Goal: Information Seeking & Learning: Learn about a topic

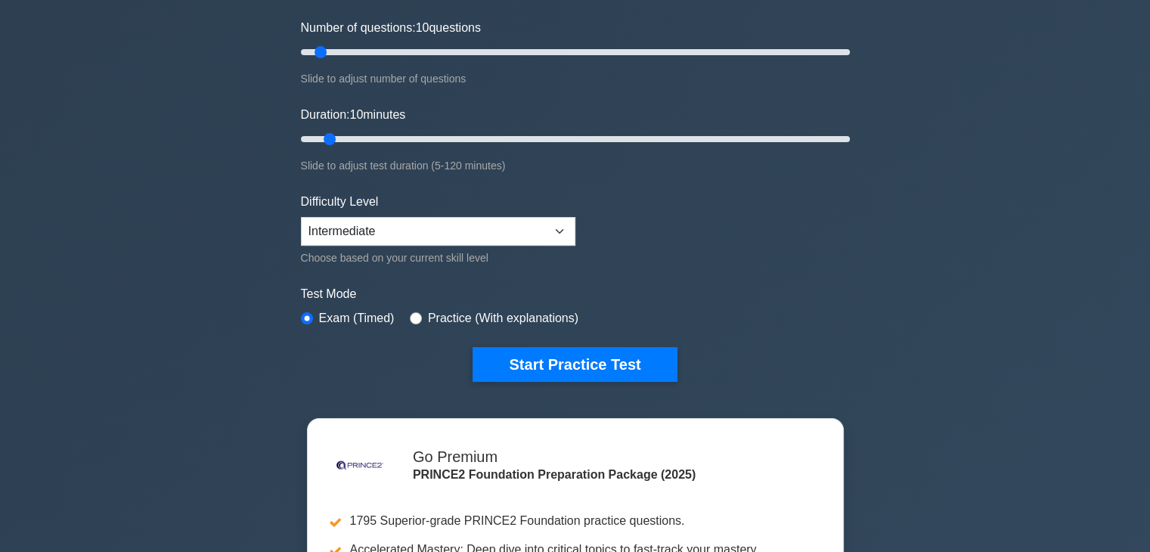
scroll to position [302, 0]
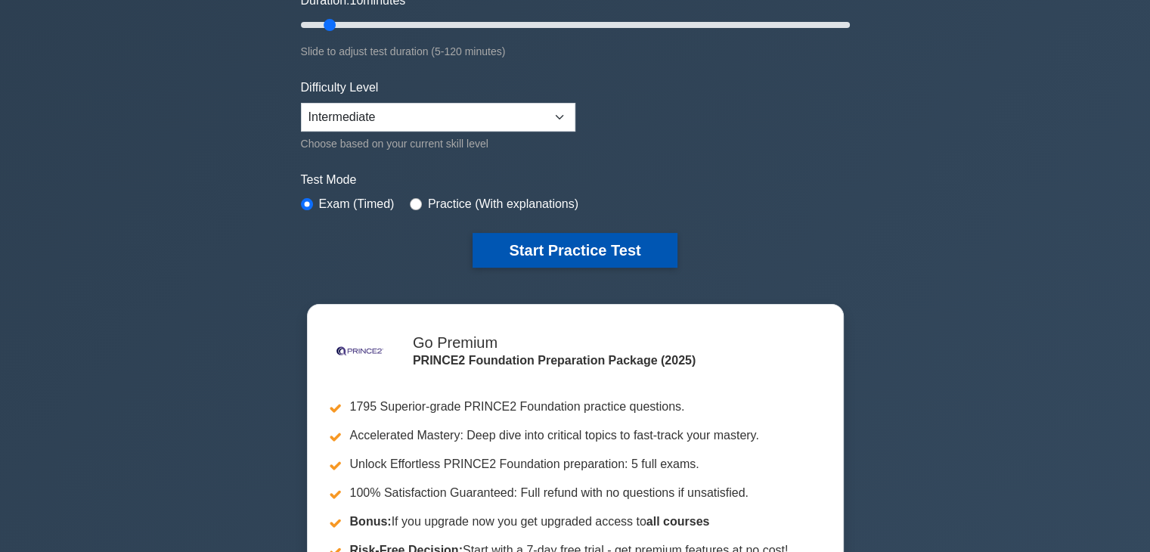
click at [632, 241] on button "Start Practice Test" at bounding box center [575, 250] width 204 height 35
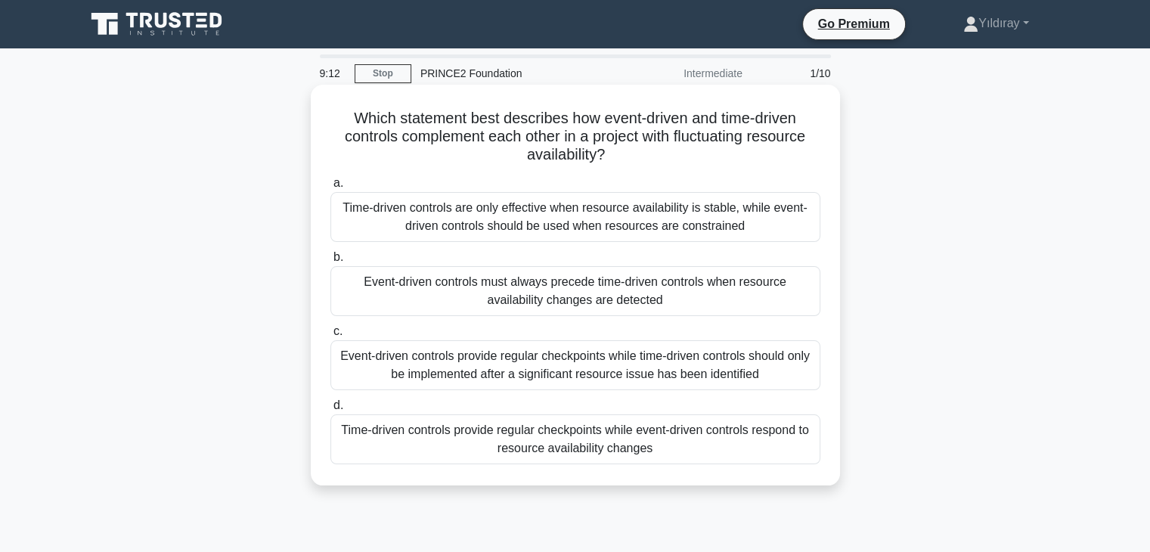
drag, startPoint x: 0, startPoint y: 0, endPoint x: 708, endPoint y: 424, distance: 825.1
click at [708, 424] on div "a. Time-driven controls are only effective when resource availability is stable…" at bounding box center [575, 319] width 508 height 296
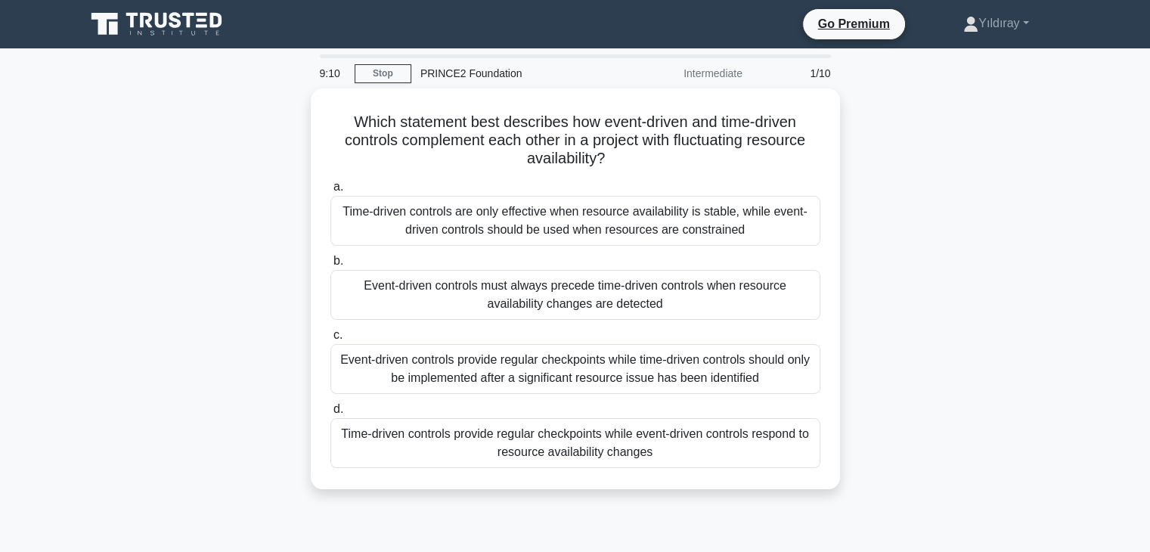
click at [880, 409] on div "Which statement best describes how event-driven and time-driven controls comple…" at bounding box center [575, 297] width 998 height 419
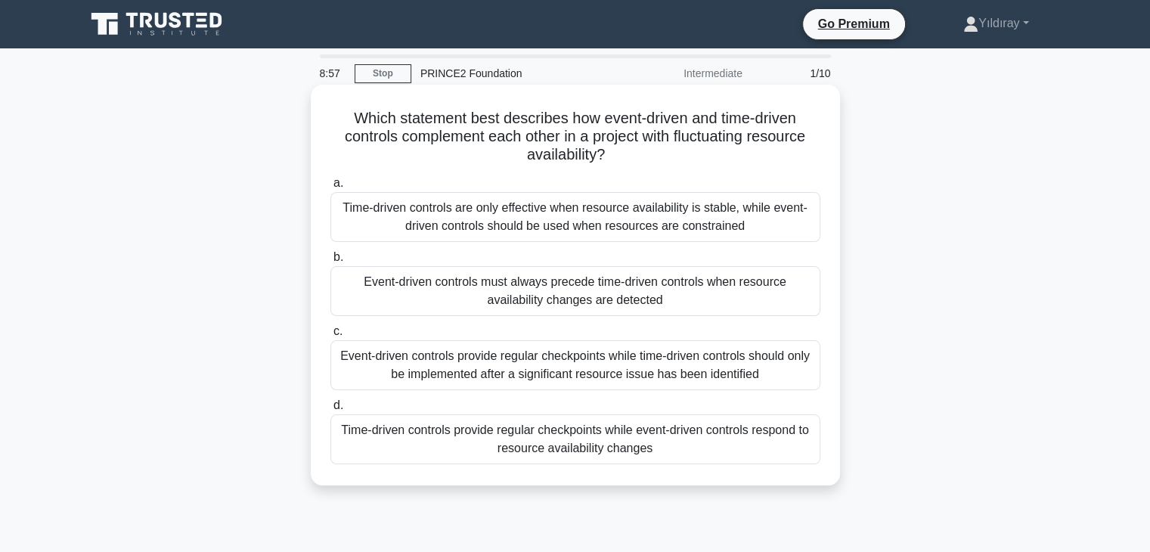
click at [759, 448] on div "Time-driven controls provide regular checkpoints while event-driven controls re…" at bounding box center [575, 439] width 490 height 50
click at [330, 411] on input "d. Time-driven controls provide regular checkpoints while event-driven controls…" at bounding box center [330, 406] width 0 height 10
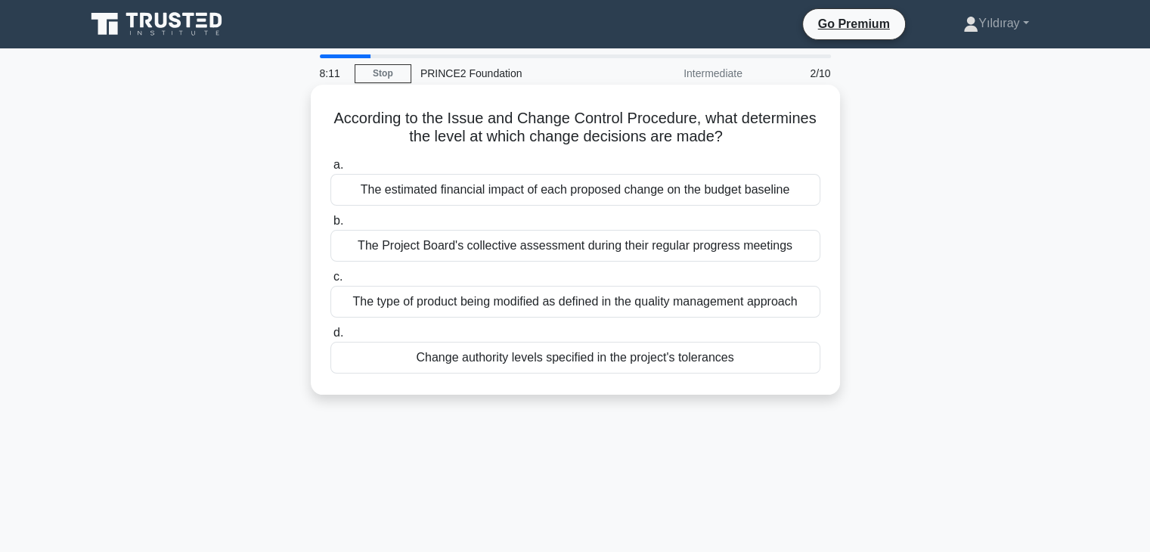
click at [726, 358] on div "Change authority levels specified in the project's tolerances" at bounding box center [575, 358] width 490 height 32
click at [330, 338] on input "d. Change authority levels specified in the project's tolerances" at bounding box center [330, 333] width 0 height 10
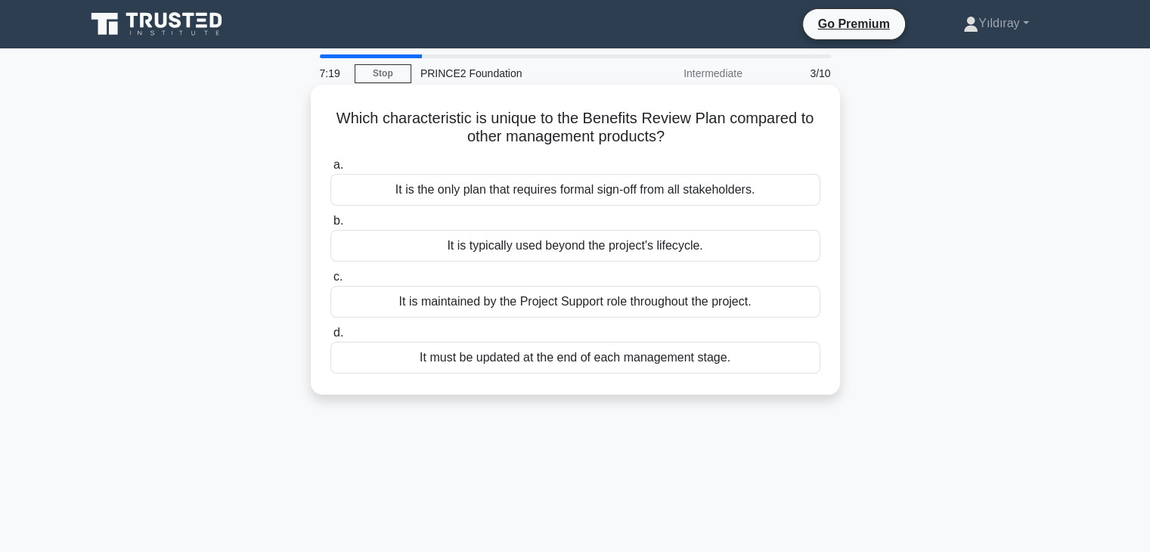
click at [708, 362] on div "It must be updated at the end of each management stage." at bounding box center [575, 358] width 490 height 32
click at [330, 338] on input "d. It must be updated at the end of each management stage." at bounding box center [330, 333] width 0 height 10
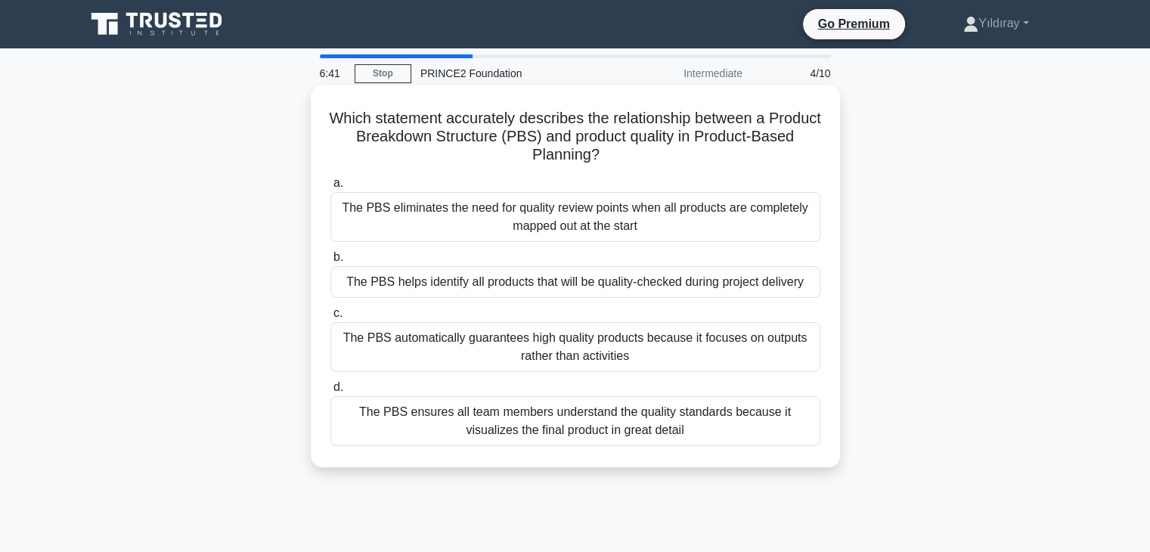
click at [745, 281] on div "The PBS helps identify all products that will be quality-checked during project…" at bounding box center [575, 282] width 490 height 32
click at [330, 262] on input "b. The PBS helps identify all products that will be quality-checked during proj…" at bounding box center [330, 258] width 0 height 10
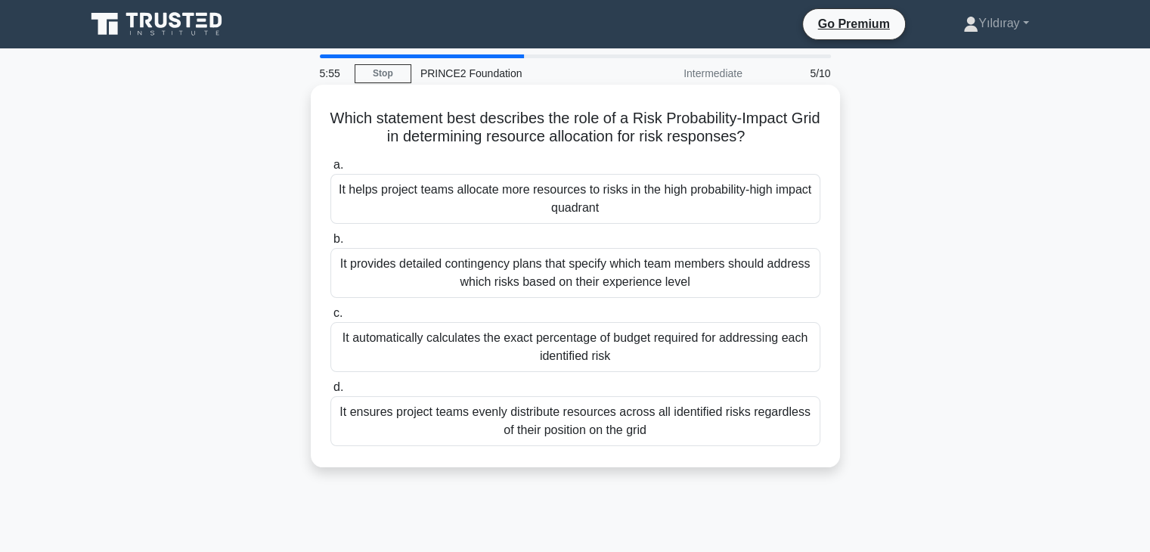
click at [758, 270] on div "It provides detailed contingency plans that specify which team members should a…" at bounding box center [575, 273] width 490 height 50
click at [330, 244] on input "b. It provides detailed contingency plans that specify which team members shoul…" at bounding box center [330, 239] width 0 height 10
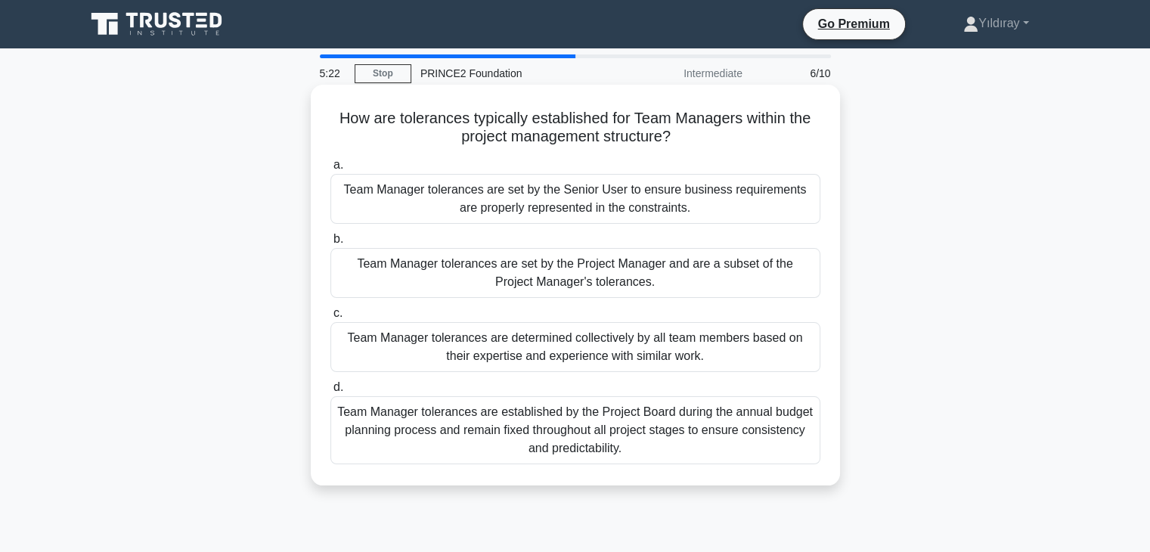
click at [730, 286] on div "Team Manager tolerances are set by the Project Manager and are a subset of the …" at bounding box center [575, 273] width 490 height 50
click at [330, 244] on input "b. Team Manager tolerances are set by the Project Manager and are a subset of t…" at bounding box center [330, 239] width 0 height 10
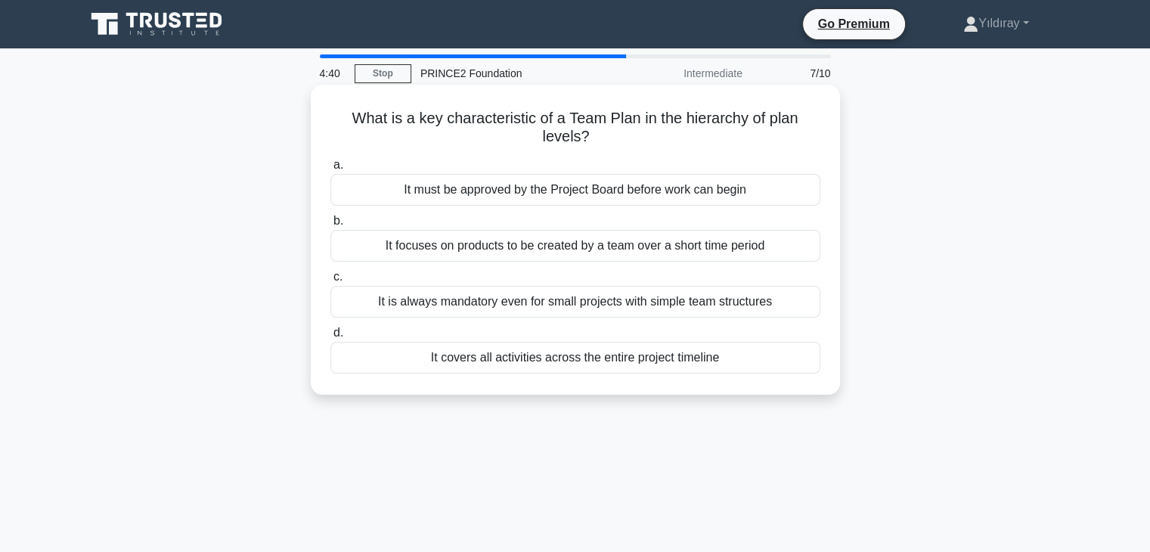
click at [770, 303] on div "It is always mandatory even for small projects with simple team structures" at bounding box center [575, 302] width 490 height 32
click at [330, 282] on input "c. It is always mandatory even for small projects with simple team structures" at bounding box center [330, 277] width 0 height 10
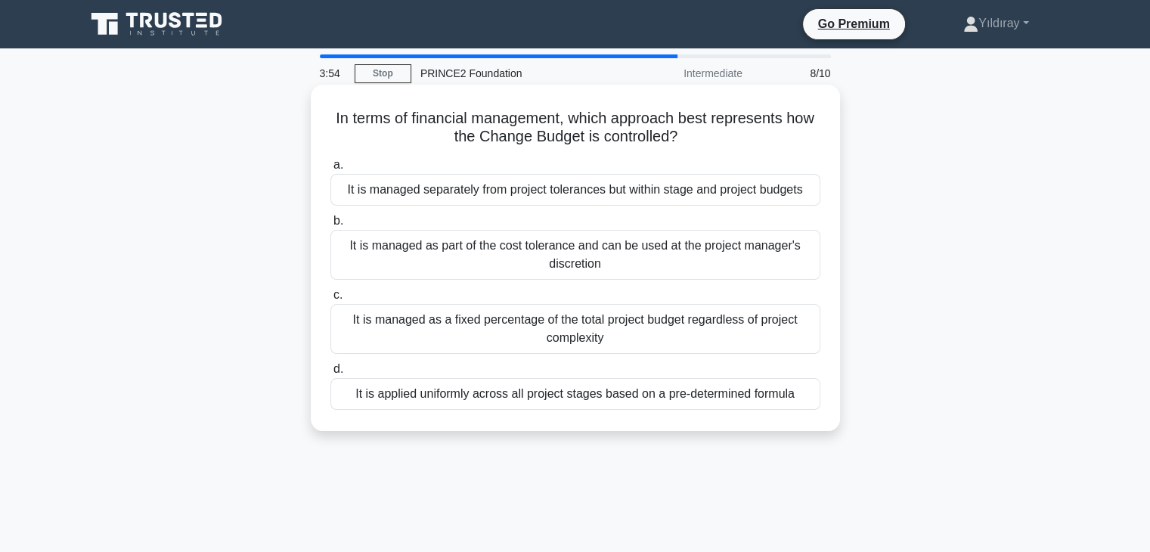
click at [785, 197] on div "It is managed separately from project tolerances but within stage and project b…" at bounding box center [575, 190] width 490 height 32
click at [330, 170] on input "a. It is managed separately from project tolerances but within stage and projec…" at bounding box center [330, 165] width 0 height 10
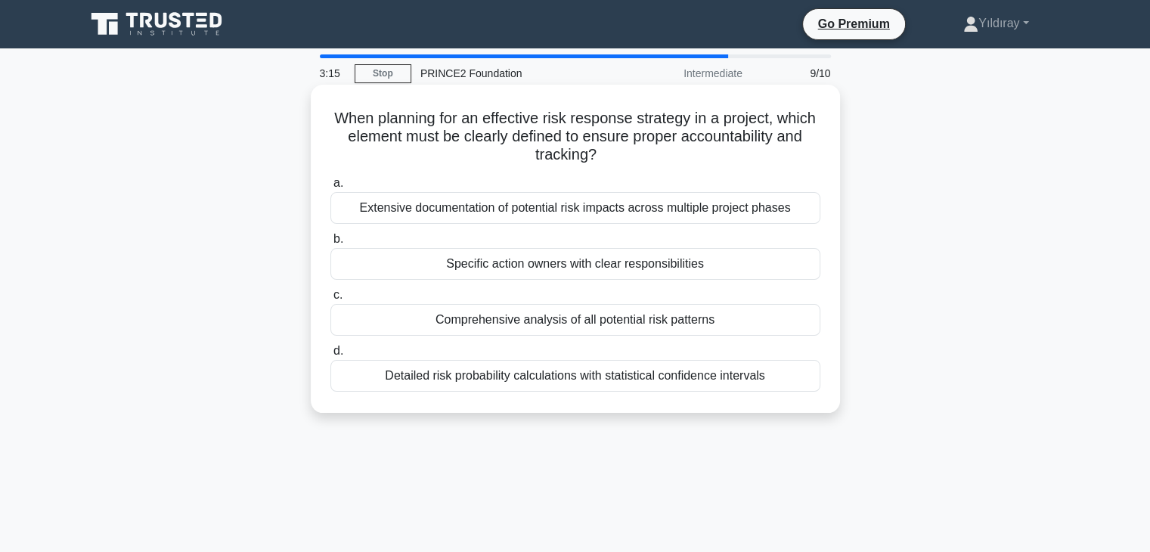
click at [696, 267] on div "Specific action owners with clear responsibilities" at bounding box center [575, 264] width 490 height 32
click at [330, 244] on input "b. Specific action owners with clear responsibilities" at bounding box center [330, 239] width 0 height 10
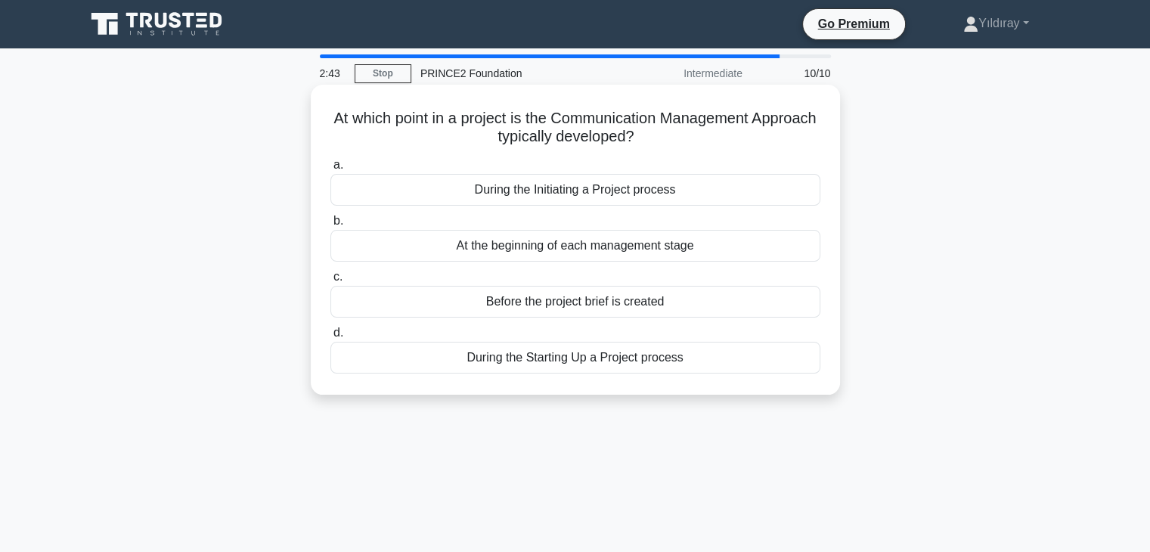
click at [671, 196] on div "During the Initiating a Project process" at bounding box center [575, 190] width 490 height 32
click at [330, 170] on input "a. During the Initiating a Project process" at bounding box center [330, 165] width 0 height 10
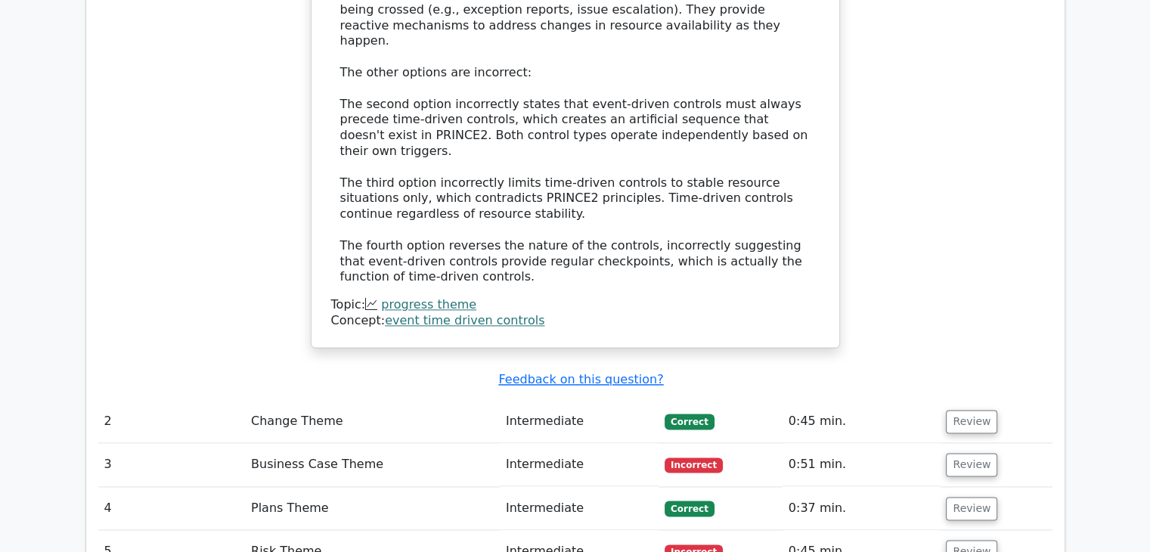
scroll to position [1966, 0]
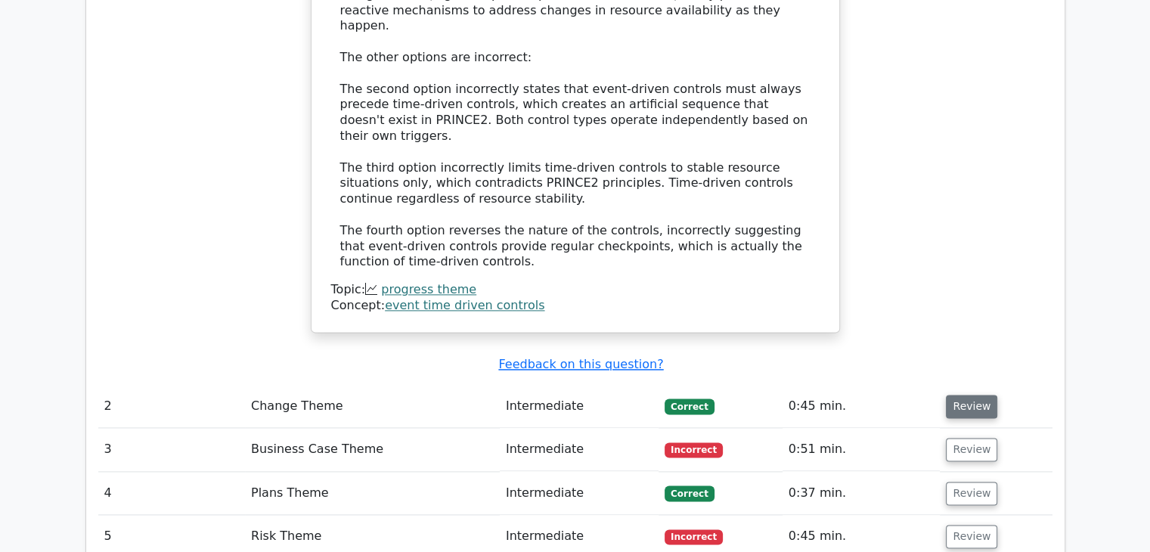
click at [953, 395] on button "Review" at bounding box center [971, 406] width 51 height 23
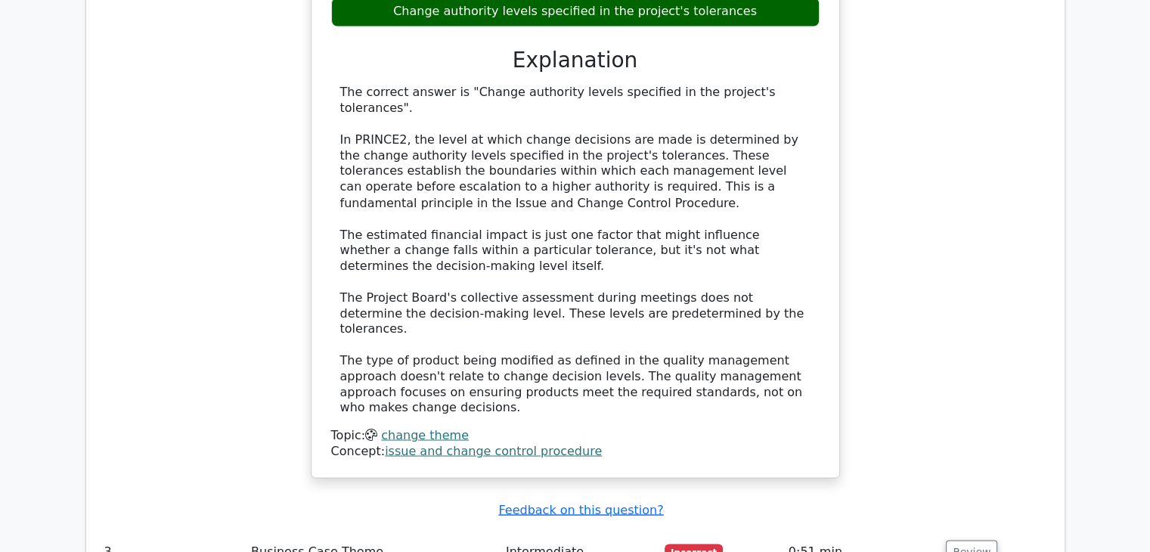
scroll to position [2692, 0]
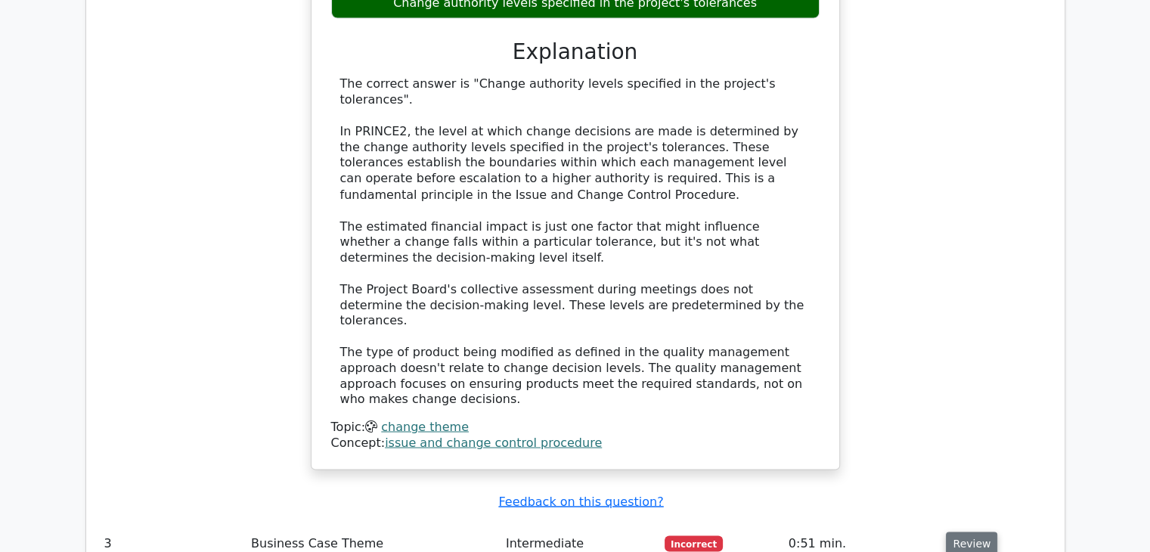
click at [958, 532] on button "Review" at bounding box center [971, 543] width 51 height 23
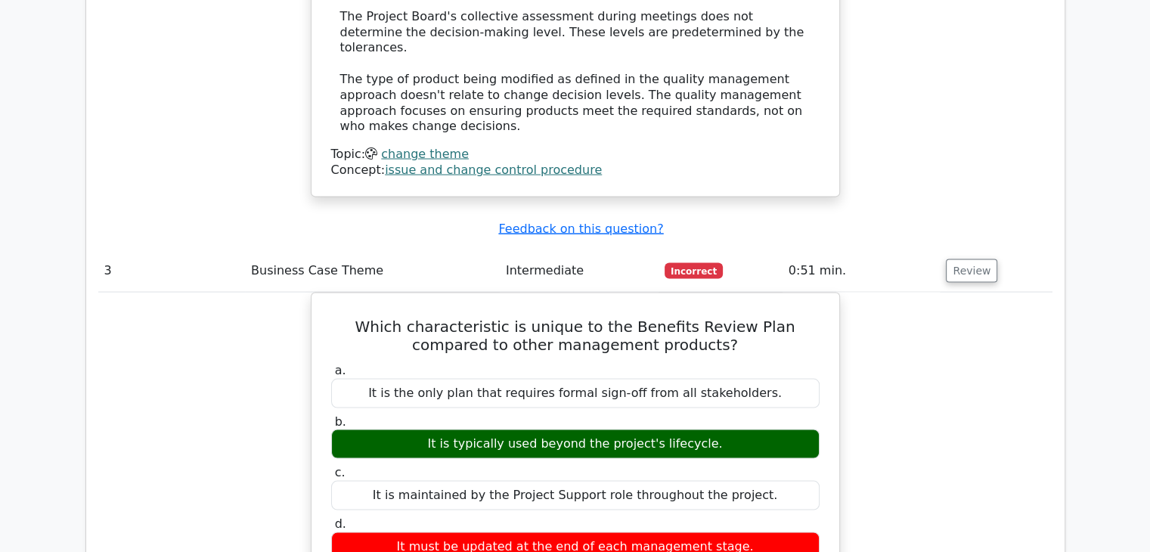
scroll to position [2994, 0]
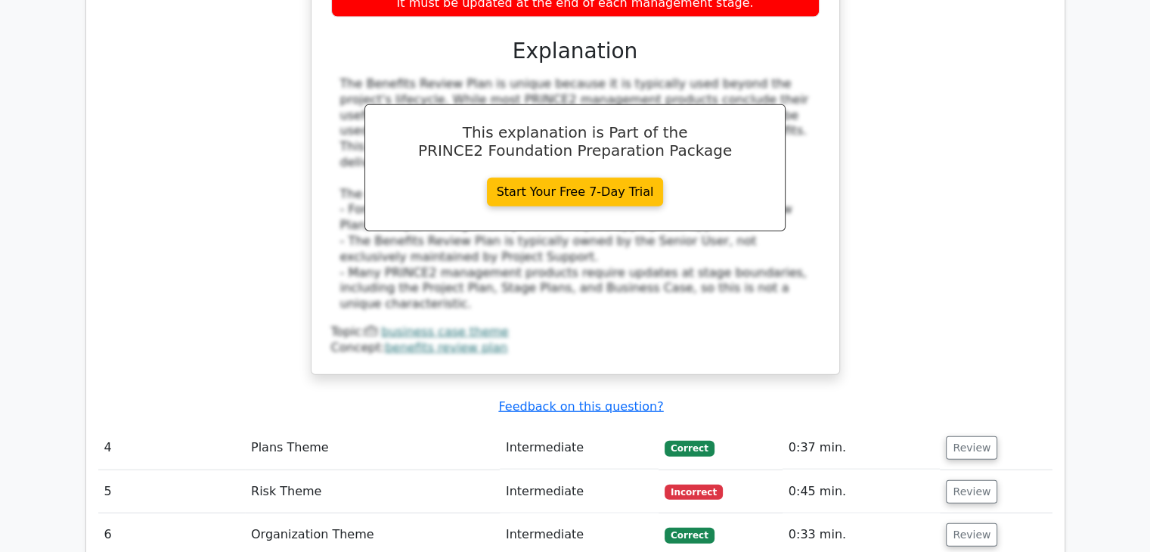
scroll to position [3508, 0]
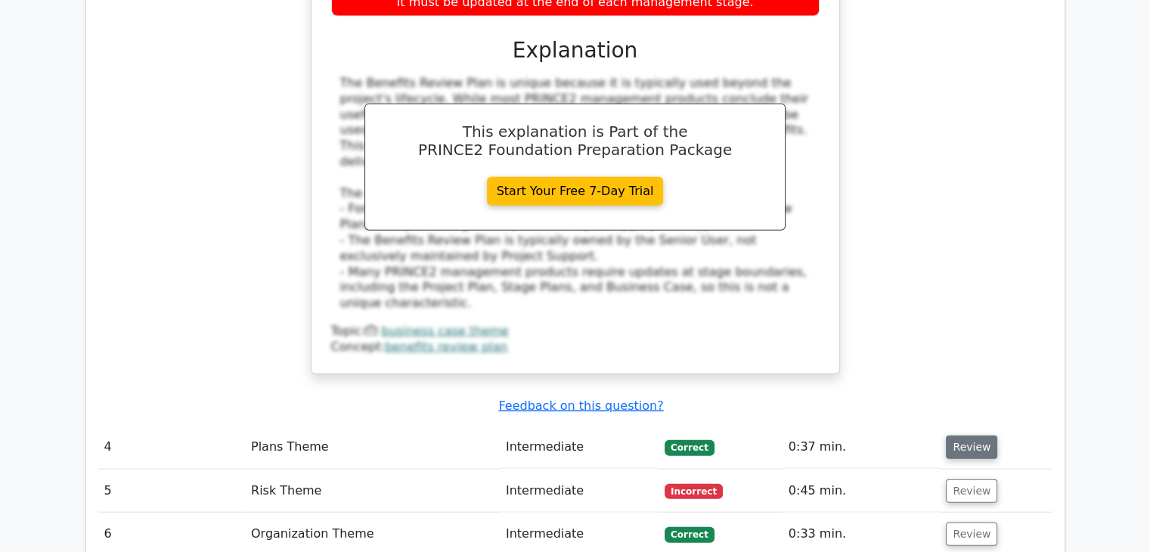
click at [962, 435] on button "Review" at bounding box center [971, 446] width 51 height 23
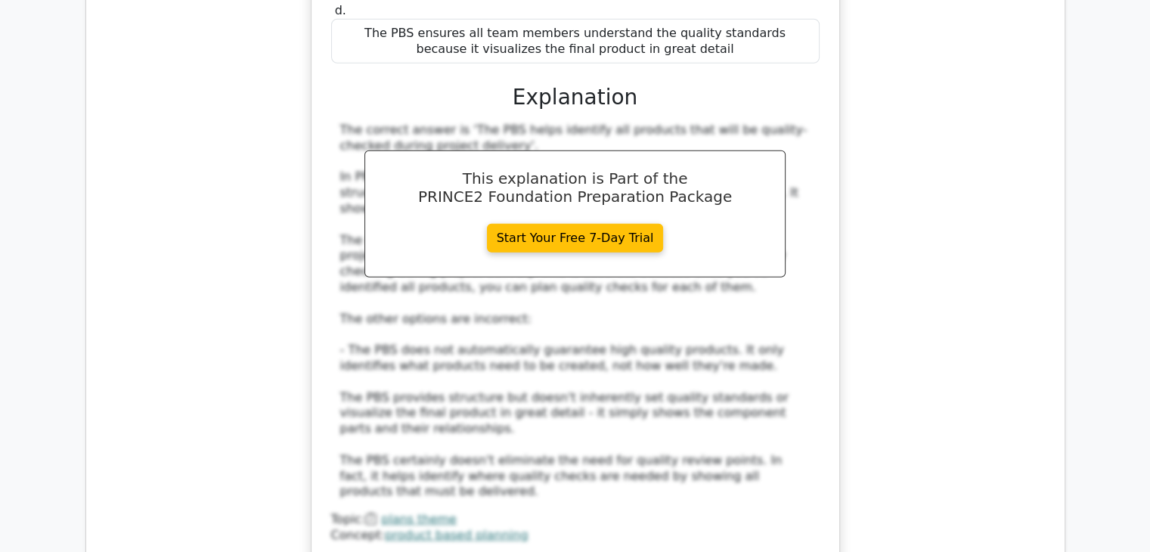
scroll to position [4264, 0]
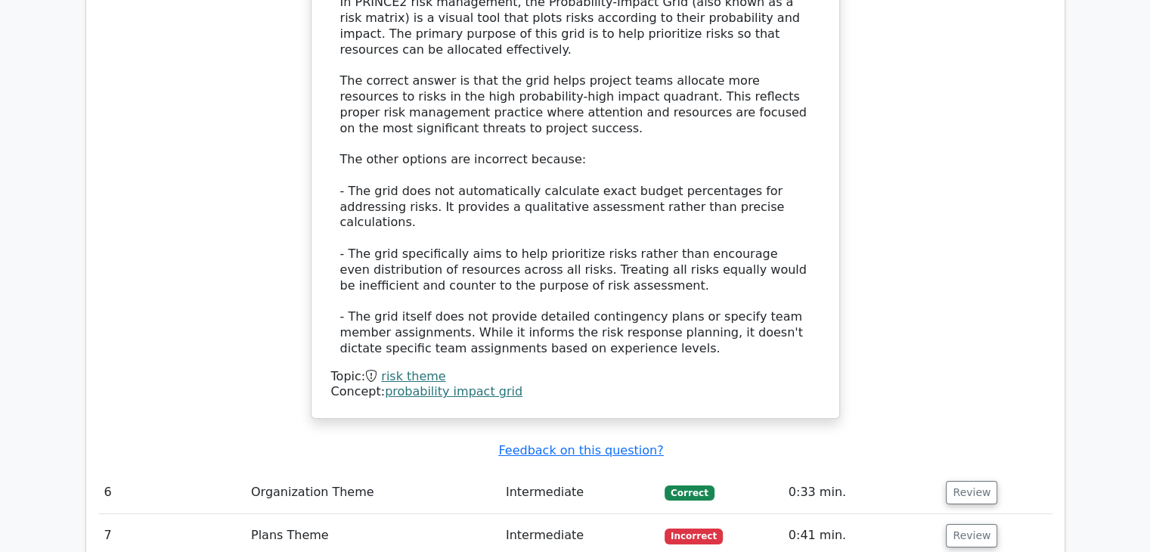
scroll to position [5353, 0]
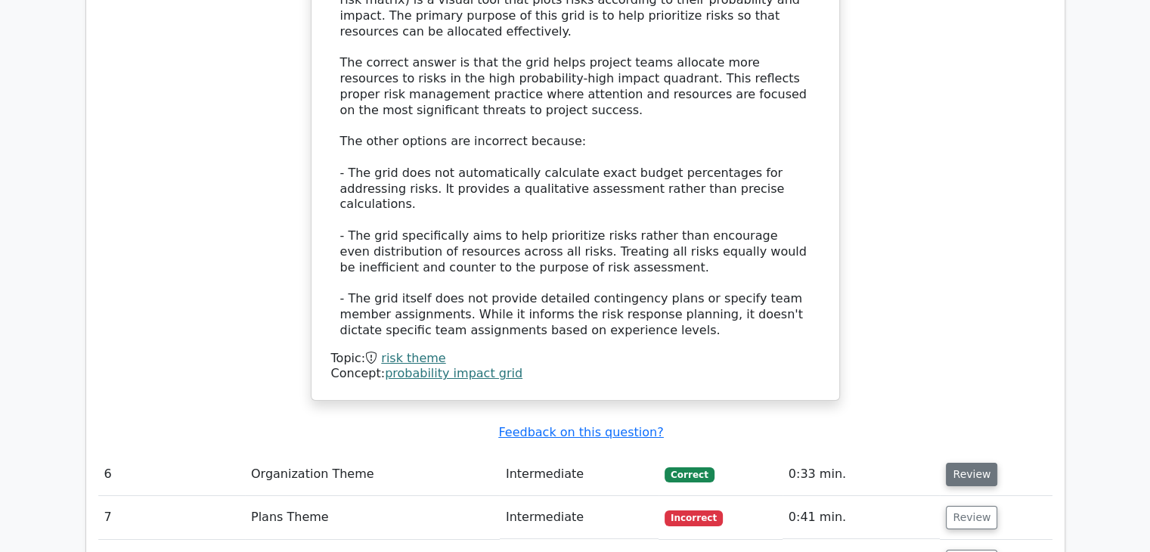
click at [959, 463] on button "Review" at bounding box center [971, 474] width 51 height 23
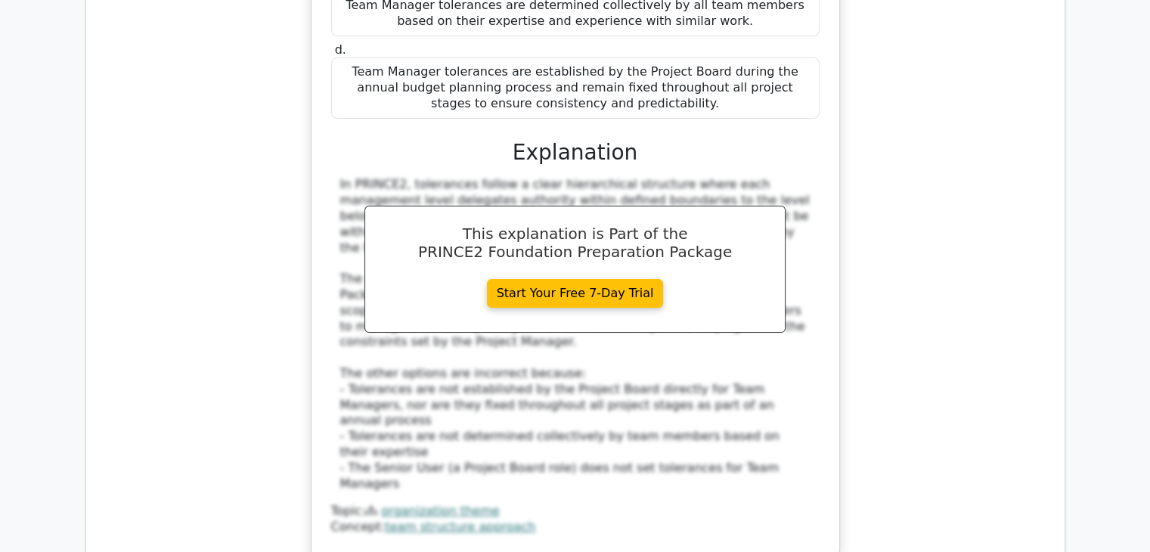
scroll to position [6079, 0]
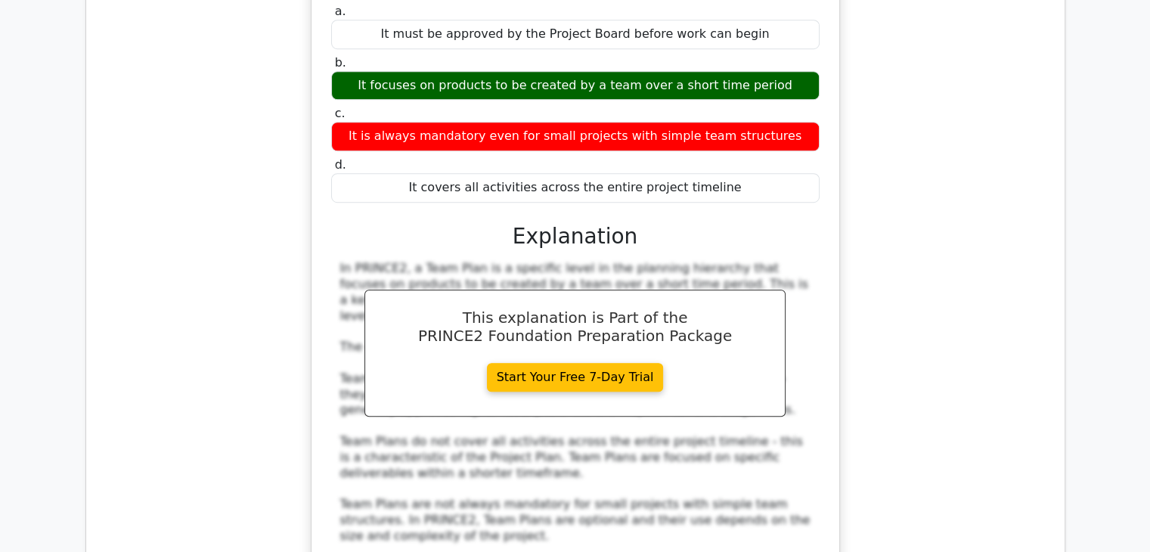
scroll to position [6805, 0]
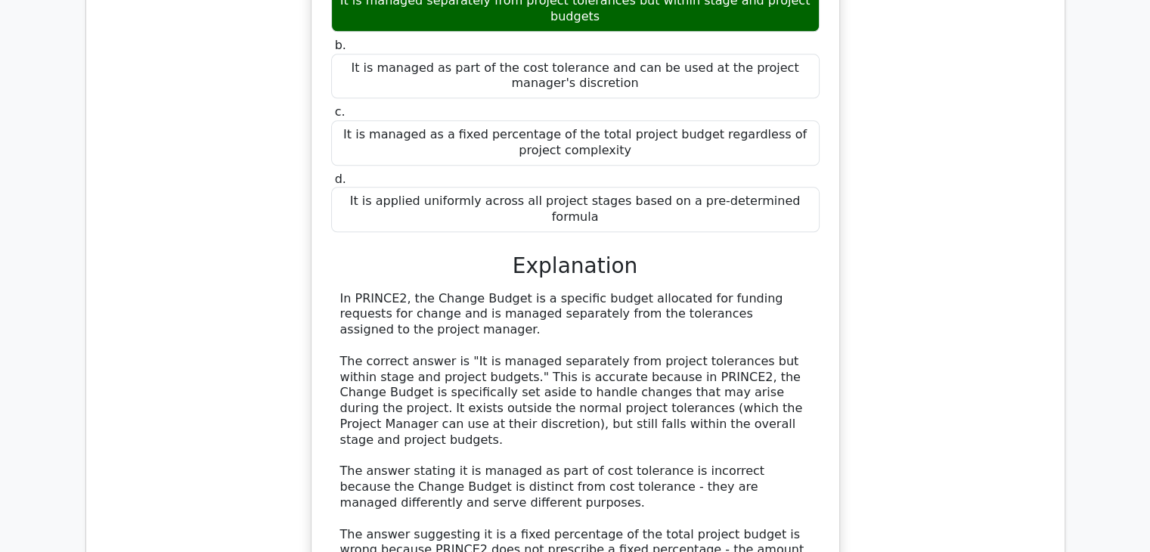
scroll to position [7651, 0]
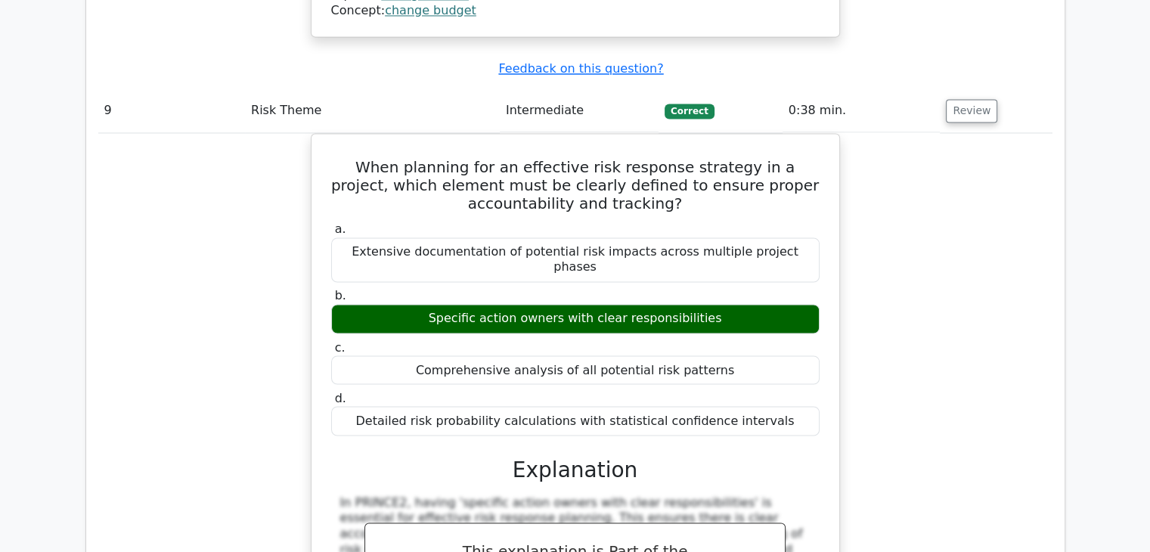
scroll to position [8287, 0]
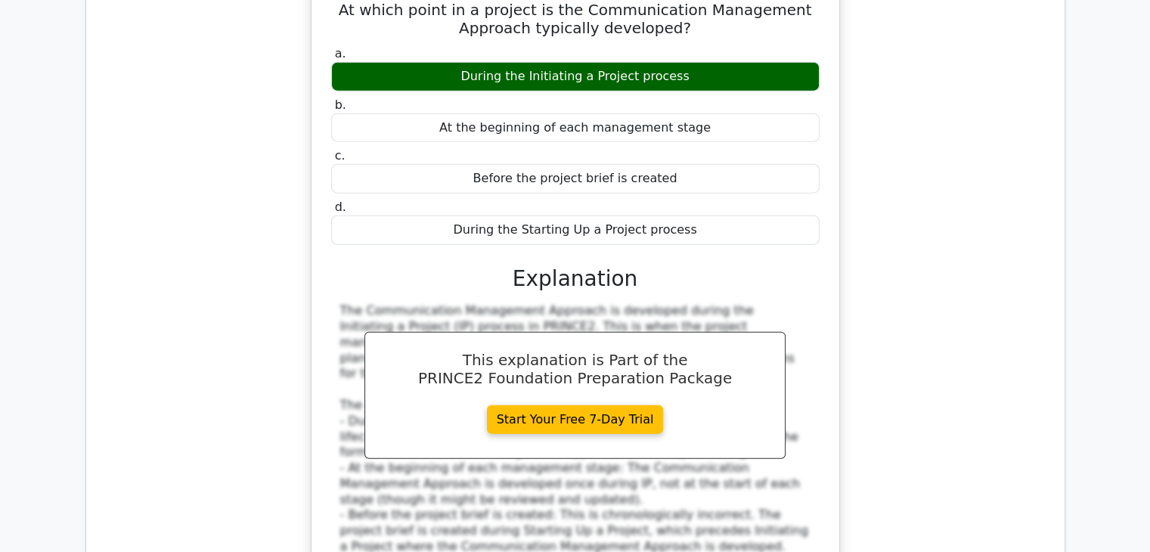
scroll to position [9345, 0]
